Goal: Information Seeking & Learning: Learn about a topic

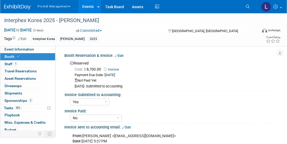
select select "Yes"
select select "No"
select select "Yes"
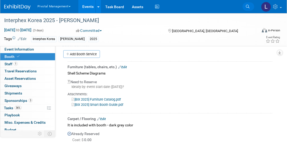
click at [249, 7] on icon at bounding box center [248, 7] width 4 height 4
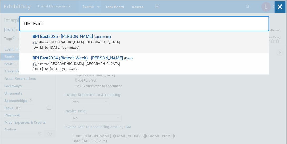
type input "BPI East"
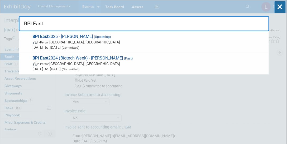
click at [70, 36] on span "BPI East 2025 - Asimov (Upcoming) In-Person Boston, MA Sep 16, 2025 to Sep 18, …" at bounding box center [148, 42] width 235 height 16
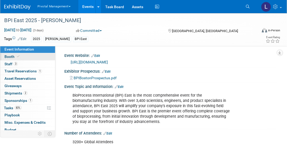
click at [12, 55] on span "Booth" at bounding box center [12, 57] width 16 height 4
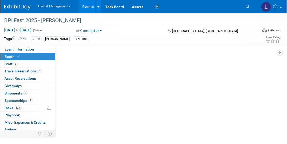
select select "Yes"
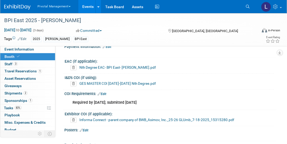
scroll to position [1343, 0]
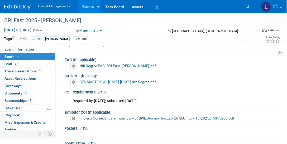
click at [129, 116] on link "Informa Connect - parent company of BWB_Asimov, Inc._25-26 GLUmb_7-18-2025_1531…" at bounding box center [156, 118] width 155 height 4
click at [247, 7] on icon at bounding box center [248, 7] width 4 height 4
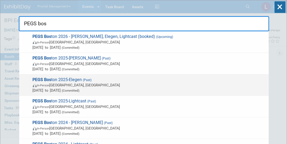
type input "PEGS bos"
click at [78, 95] on div "PEGS Bos ton 2025-Elegen (Past) In-Person Boston, MA May 12, 2025 to May 15, 20…" at bounding box center [143, 86] width 249 height 22
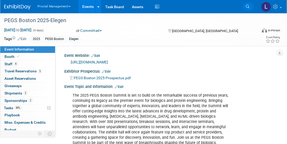
click at [246, 4] on link "Search" at bounding box center [248, 6] width 12 height 8
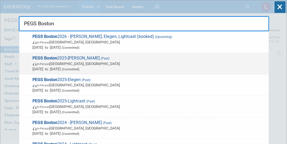
type input "PEGS Boston"
click at [61, 68] on span "May 12, 2025 to May 15, 2025 (Committed)" at bounding box center [149, 68] width 233 height 5
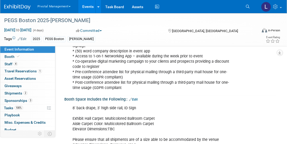
scroll to position [201, 0]
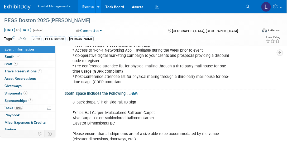
drag, startPoint x: 289, startPoint y: 9, endPoint x: 141, endPoint y: 37, distance: 150.3
click at [18, 55] on span at bounding box center [18, 57] width 5 height 4
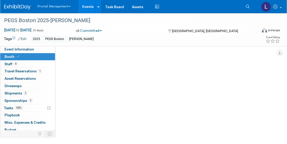
scroll to position [0, 0]
select select "Yes"
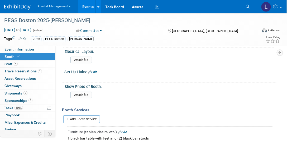
scroll to position [373, 0]
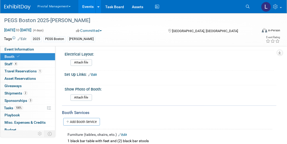
click at [246, 8] on icon at bounding box center [248, 7] width 4 height 4
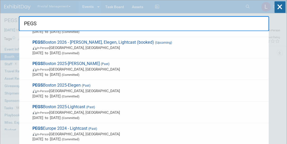
scroll to position [43, 0]
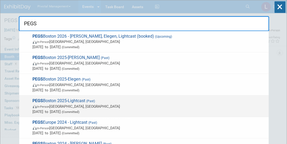
type input "PEGS"
click at [78, 98] on span "PEGS Boston 2025-Lightcast (Past) In-Person Boston, MA May 12, 2025 to May 15, …" at bounding box center [148, 106] width 235 height 16
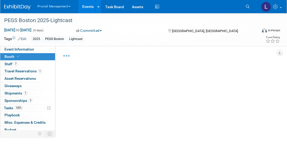
select select "Yes"
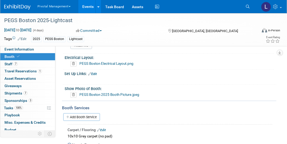
scroll to position [392, 0]
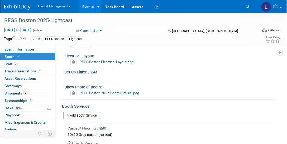
click at [122, 91] on link "PEGS Boston 2025 Booth Picture.jpeg" at bounding box center [109, 93] width 60 height 4
